Goal: Transaction & Acquisition: Purchase product/service

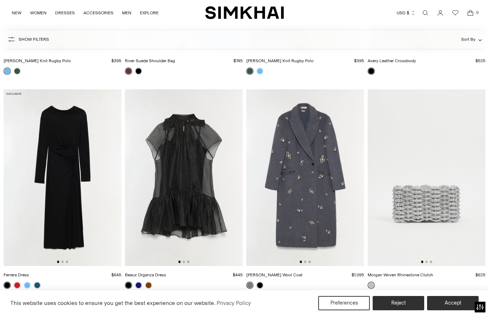
scroll to position [2798, 0]
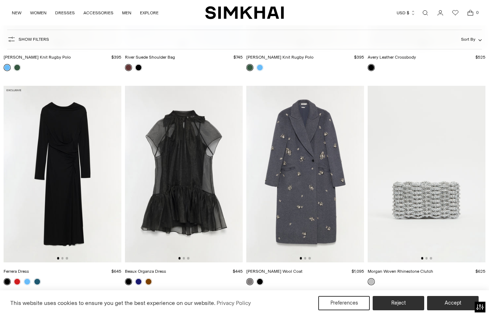
click at [84, 228] on img at bounding box center [63, 174] width 118 height 177
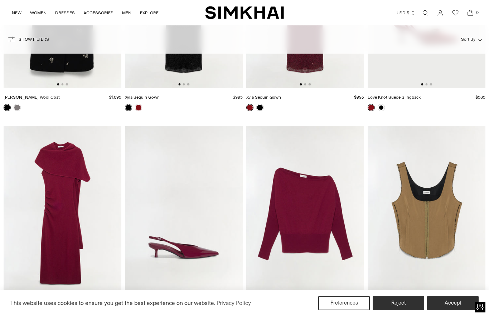
scroll to position [4075, 0]
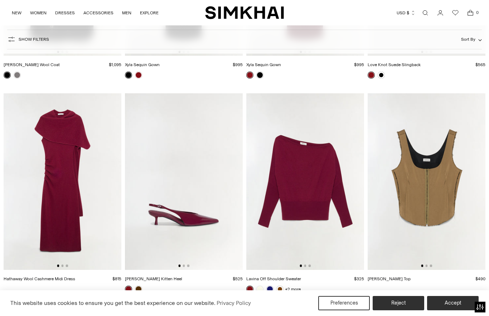
click at [396, 280] on link "[PERSON_NAME] Top" at bounding box center [389, 279] width 43 height 5
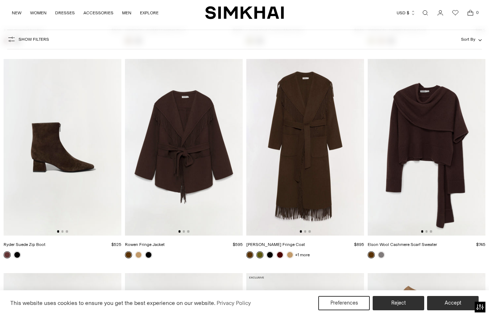
scroll to position [6673, 0]
click at [305, 260] on link "+1 more" at bounding box center [302, 255] width 15 height 10
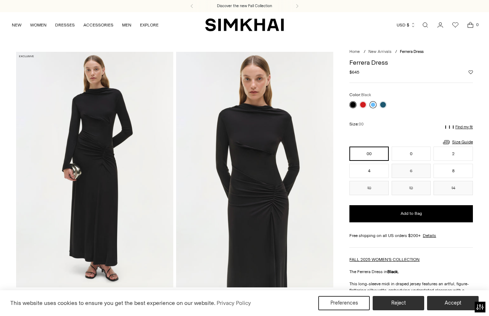
click at [372, 106] on link at bounding box center [372, 104] width 7 height 7
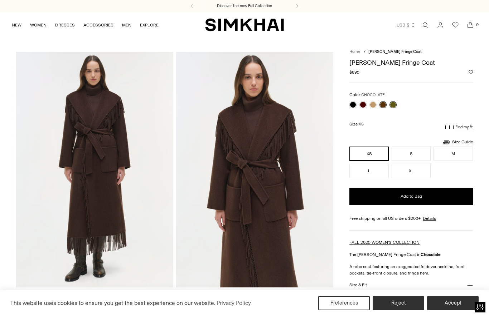
click at [395, 106] on link at bounding box center [392, 104] width 7 height 7
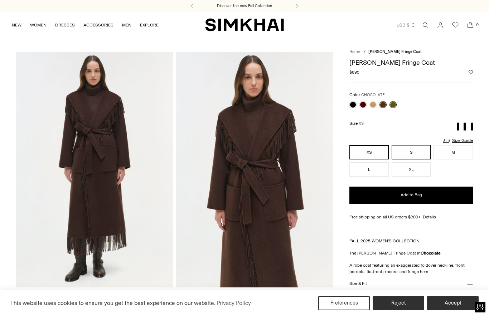
click at [420, 151] on button "S" at bounding box center [410, 152] width 39 height 14
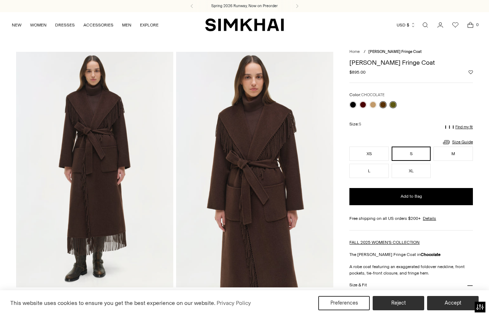
click at [393, 107] on link at bounding box center [392, 104] width 7 height 7
